Goal: Task Accomplishment & Management: Manage account settings

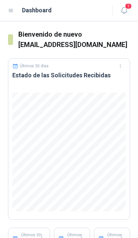
click at [124, 14] on button "1" at bounding box center [124, 11] width 12 height 12
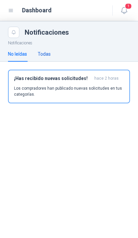
click at [44, 53] on div "Todas" at bounding box center [44, 53] width 13 height 7
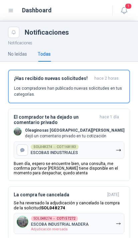
click at [13, 9] on icon at bounding box center [11, 11] width 6 height 6
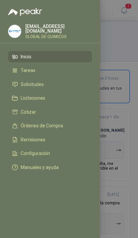
click at [36, 82] on span "Solicitudes" at bounding box center [32, 84] width 23 height 5
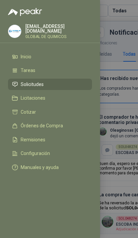
click at [136, 122] on div at bounding box center [69, 119] width 138 height 238
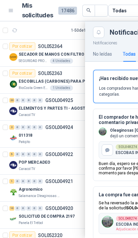
click at [74, 205] on div at bounding box center [111, 129] width 223 height 217
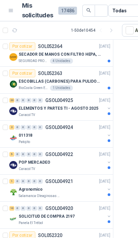
click at [112, 136] on button "button" at bounding box center [109, 135] width 5 height 5
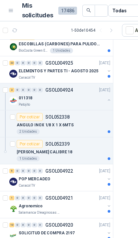
scroll to position [94, -2]
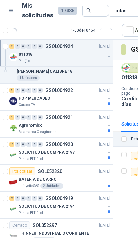
scroll to position [118, 0]
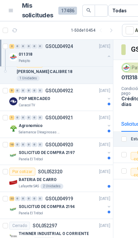
click at [109, 133] on div at bounding box center [109, 128] width 5 height 11
click at [110, 128] on button "button" at bounding box center [109, 125] width 5 height 5
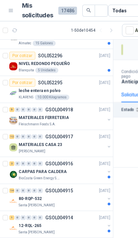
scroll to position [343, 0]
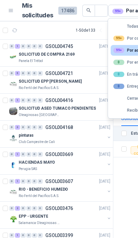
scroll to position [0, 0]
click at [97, 109] on div "SOLICITUD ASEO TUMACO PENDIENTES" at bounding box center [62, 109] width 86 height 8
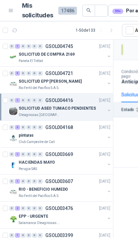
click at [111, 109] on button "button" at bounding box center [109, 110] width 5 height 5
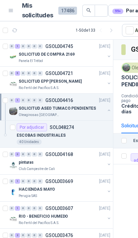
scroll to position [6, 0]
